Goal: Information Seeking & Learning: Find specific fact

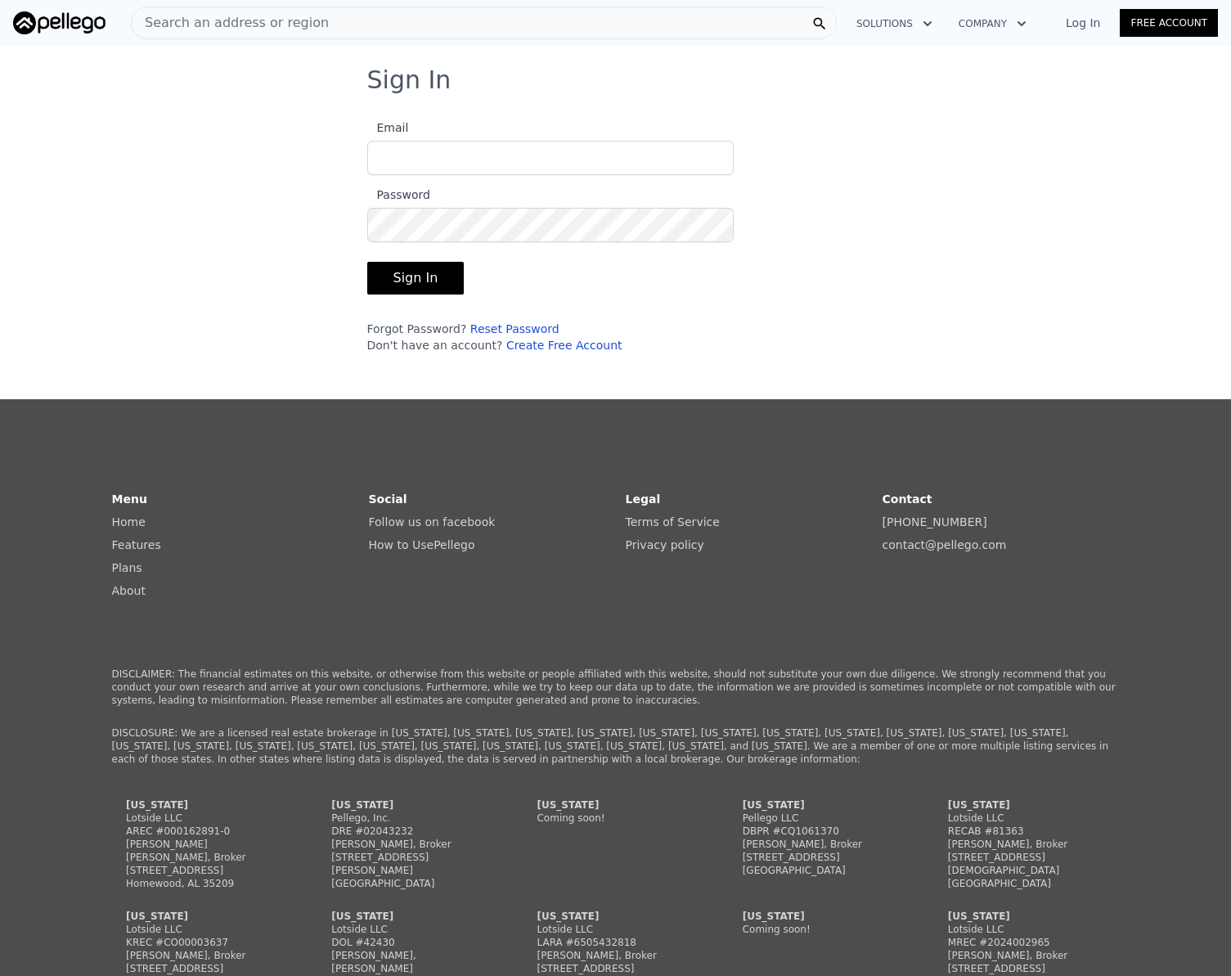
type input "[EMAIL_ADDRESS][DOMAIN_NAME]"
click at [425, 288] on button "Sign In" at bounding box center [415, 278] width 97 height 33
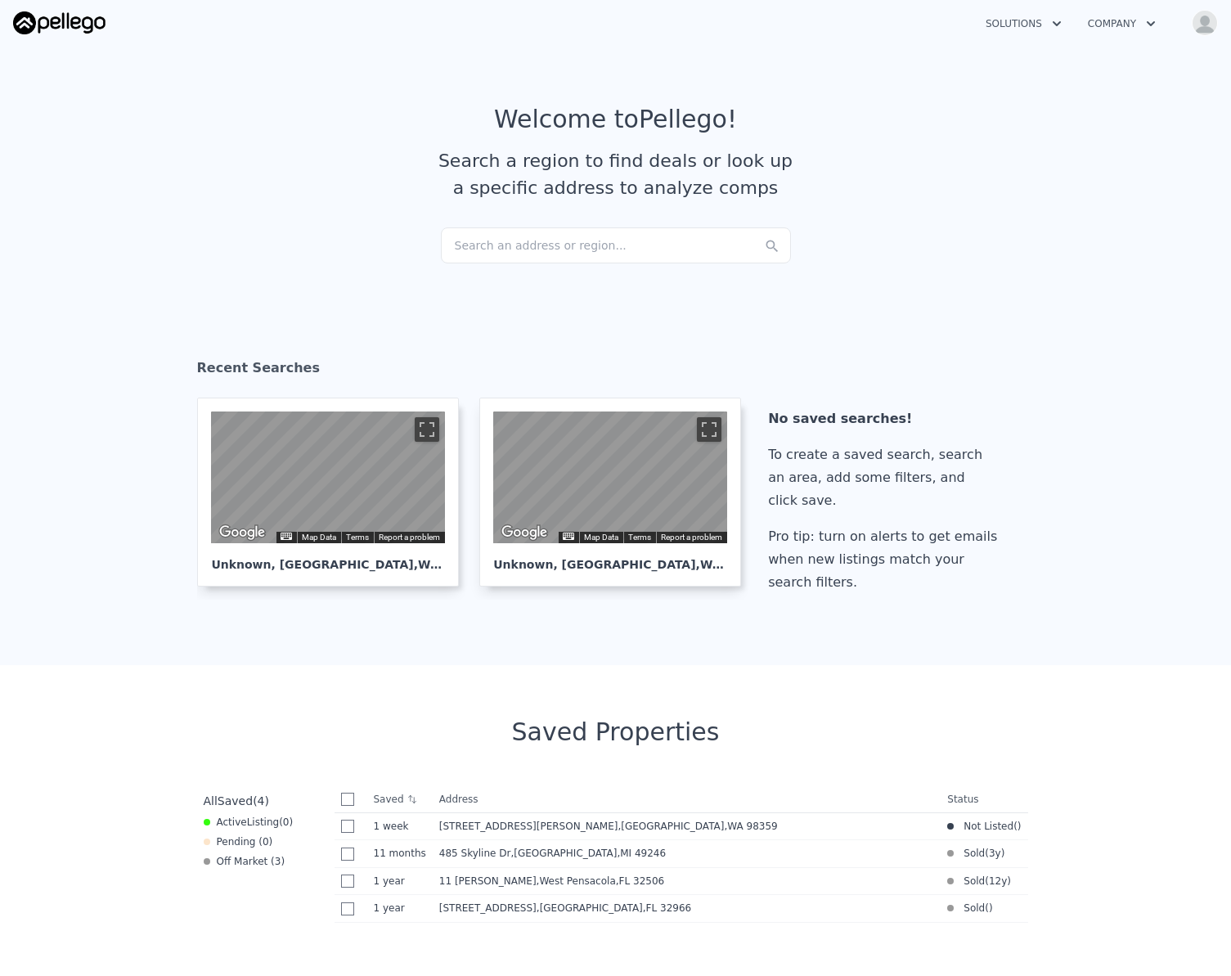
click at [535, 246] on div "Search an address or region..." at bounding box center [616, 245] width 350 height 36
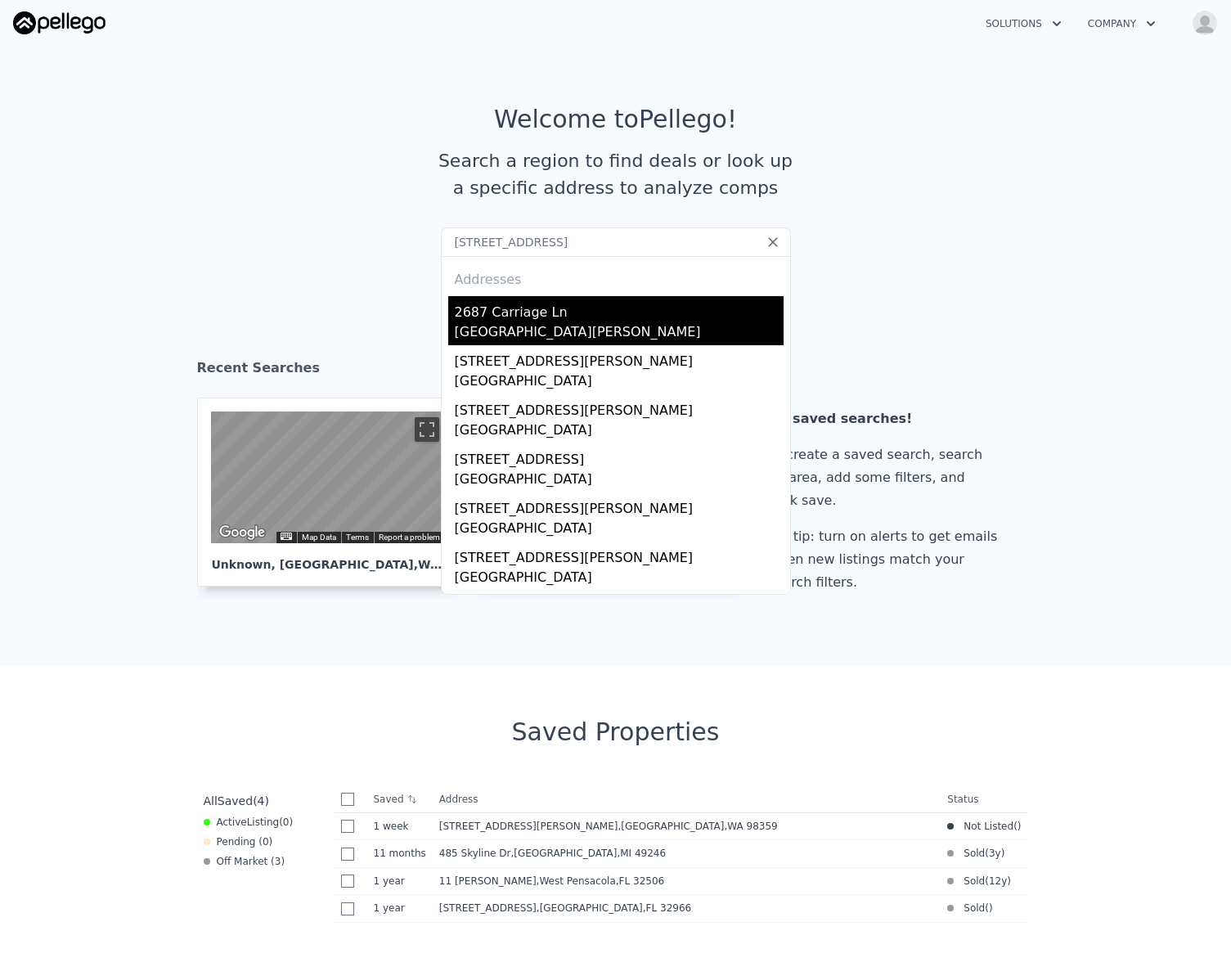
type input "[STREET_ADDRESS]"
click at [531, 328] on div "[GEOGRAPHIC_DATA][PERSON_NAME]" at bounding box center [619, 333] width 329 height 23
